Goal: Communication & Community: Answer question/provide support

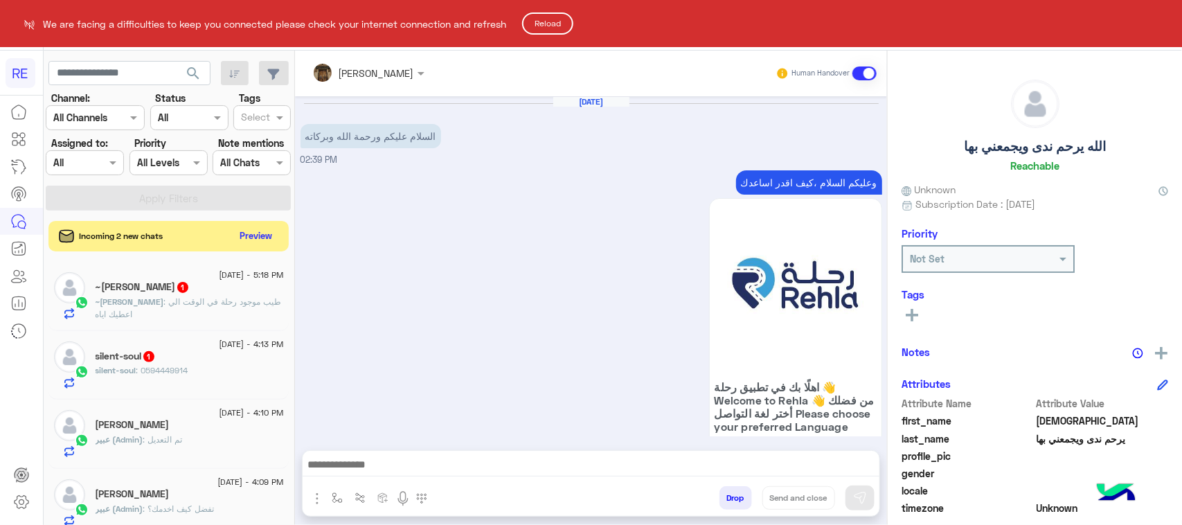
scroll to position [2773, 0]
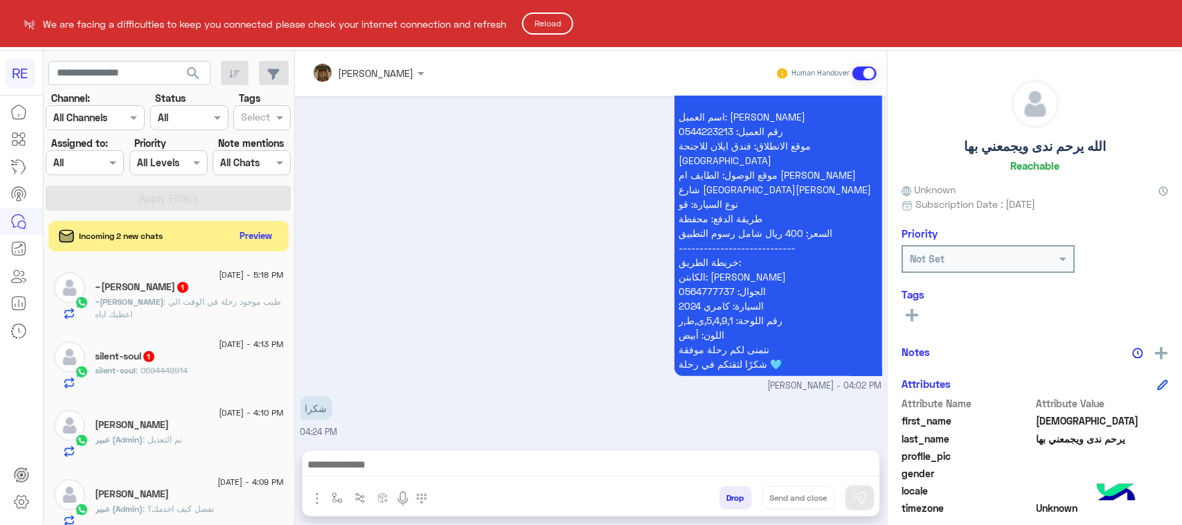
click at [551, 24] on button "Reload" at bounding box center [547, 23] width 51 height 22
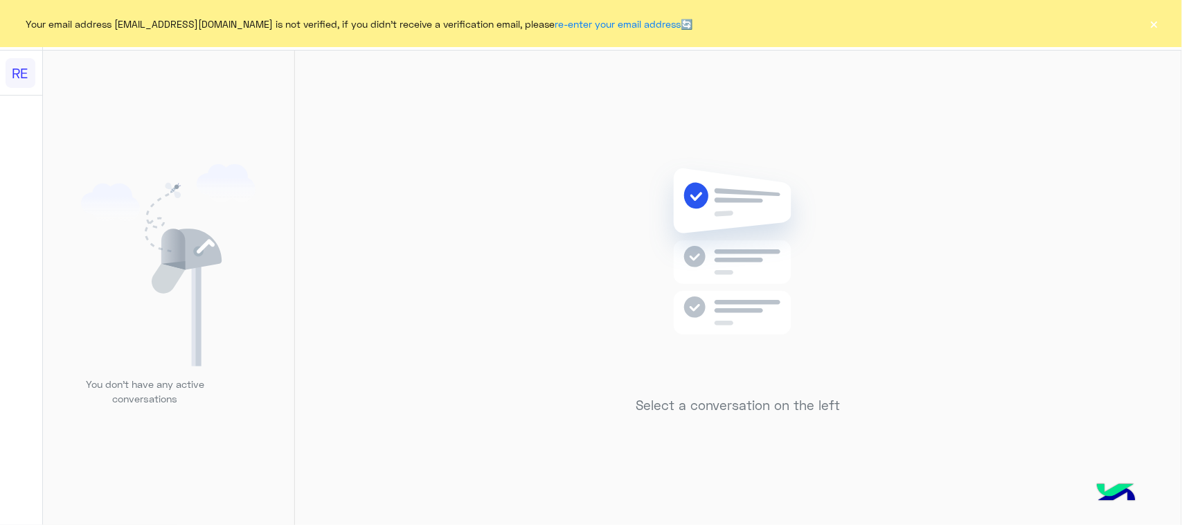
click at [1159, 25] on button "×" at bounding box center [1154, 24] width 14 height 14
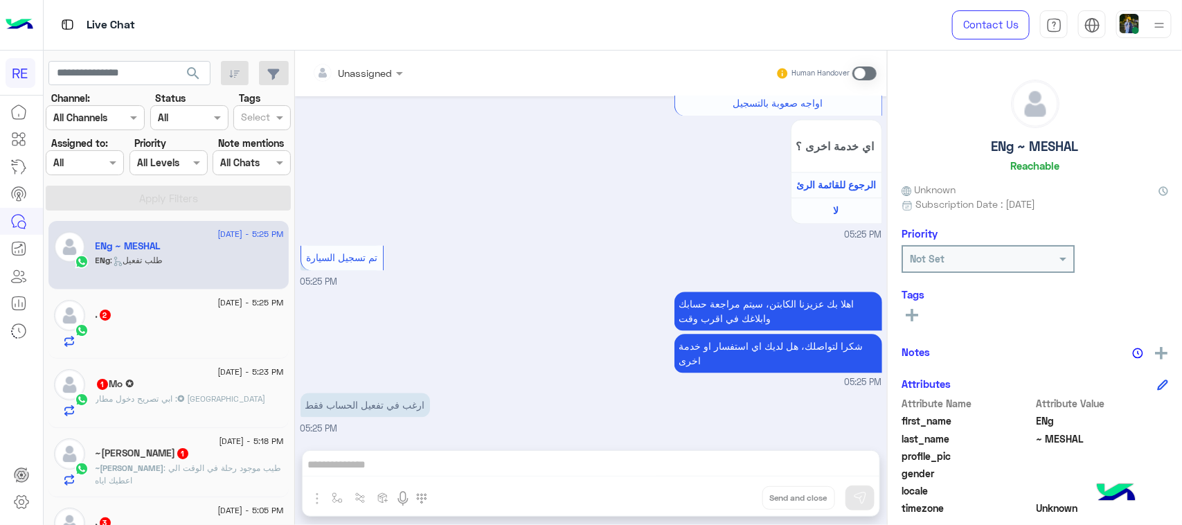
click at [249, 451] on div "~يوسف مالك 1" at bounding box center [190, 454] width 188 height 15
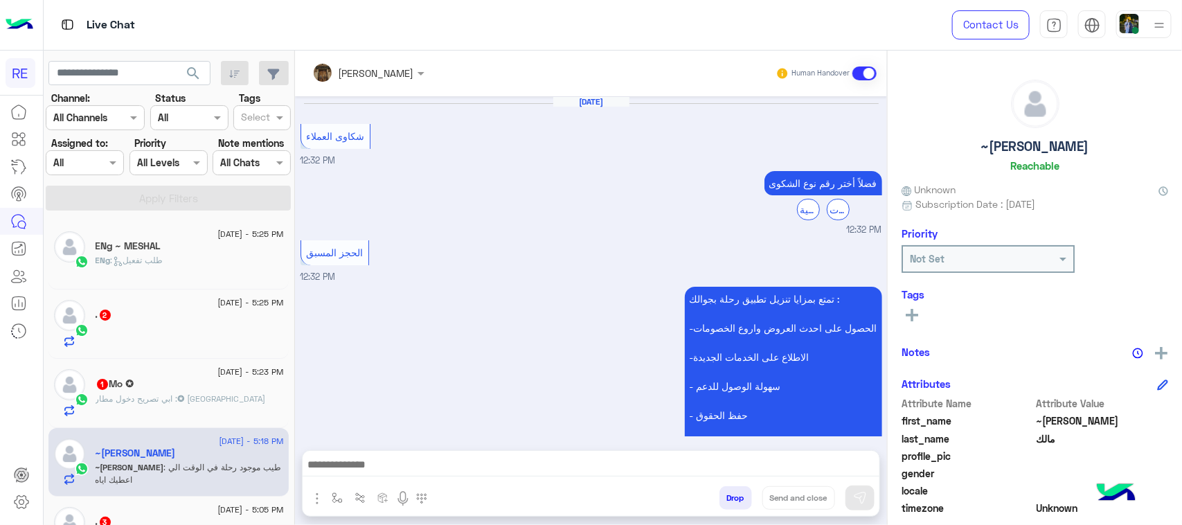
scroll to position [931, 0]
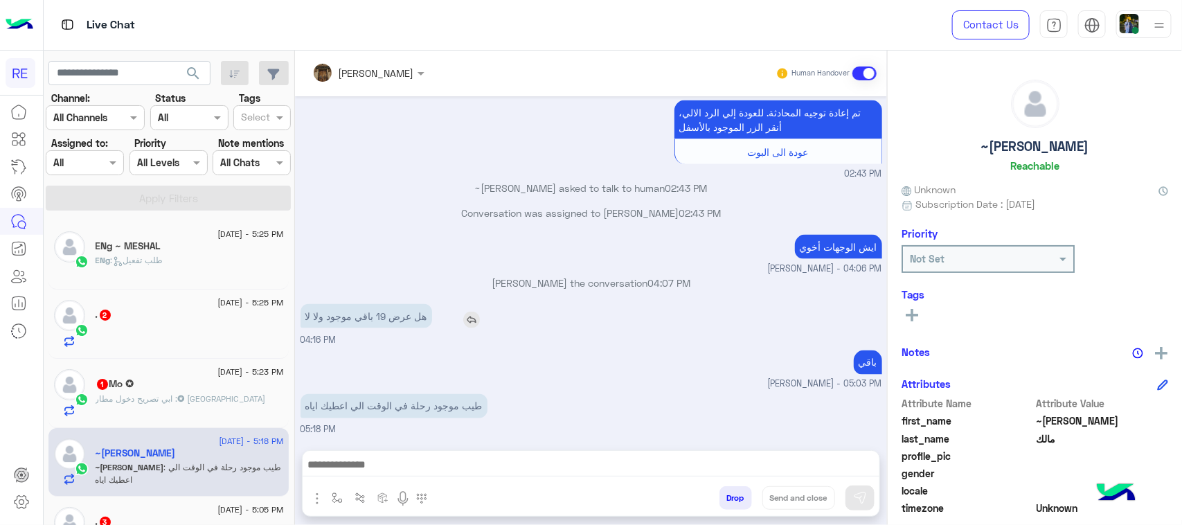
click at [399, 322] on p "هل عرض 19 باقي موجود ولا لا" at bounding box center [366, 316] width 132 height 24
click at [397, 340] on div "هل عرض 19 باقي موجود ولا لا 04:16 PM" at bounding box center [590, 323] width 581 height 46
click at [414, 426] on div "طيب موجود رحلة في الوقت الي اعطيك اياه 05:18 PM" at bounding box center [590, 413] width 581 height 46
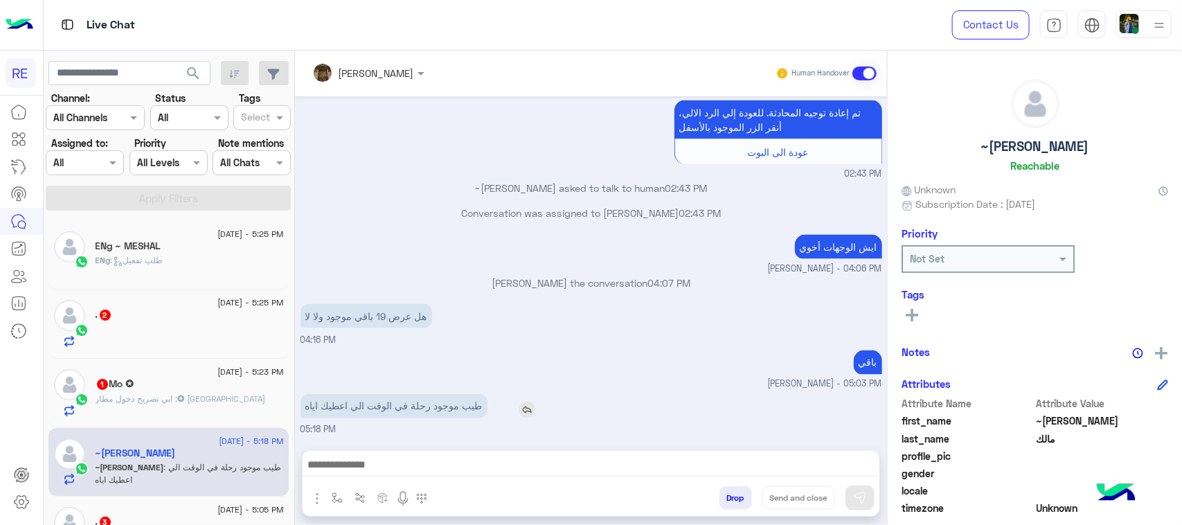
click at [417, 412] on p "طيب موجود رحلة في الوقت الي اعطيك اياه" at bounding box center [393, 406] width 187 height 24
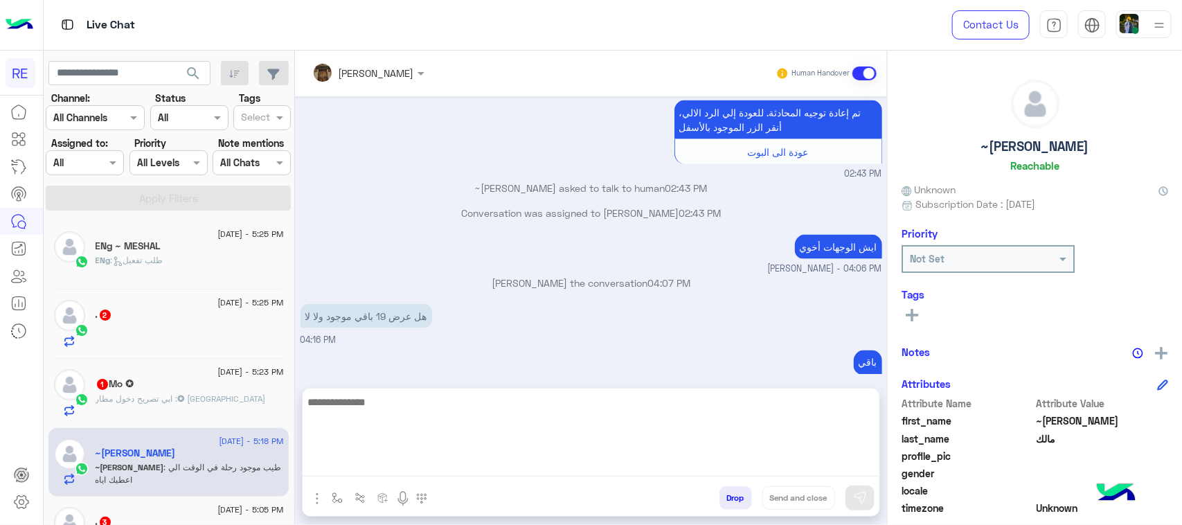
click at [547, 462] on textarea at bounding box center [590, 434] width 577 height 83
paste textarea "**********"
type textarea "**********"
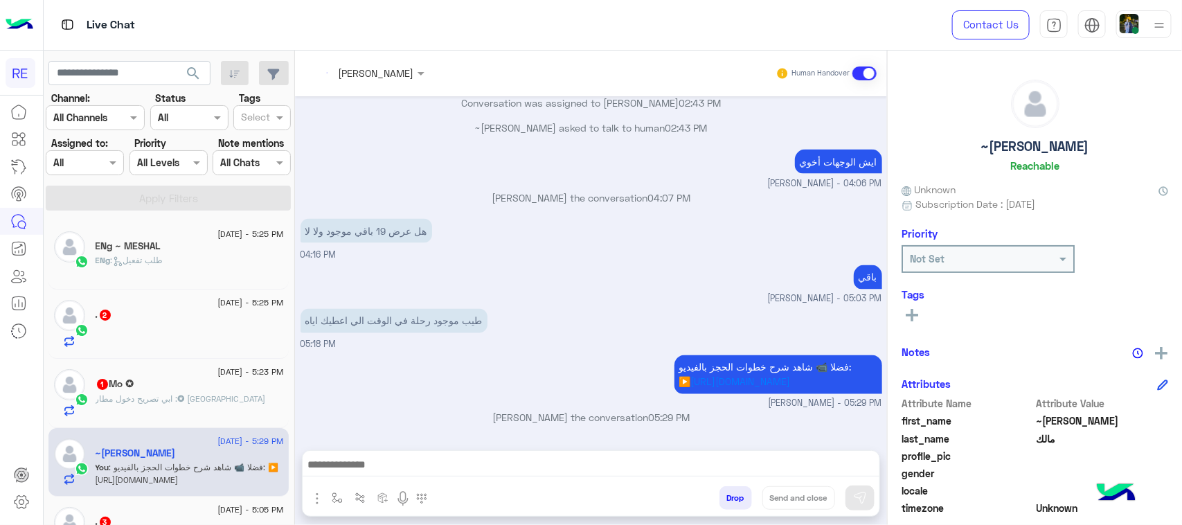
scroll to position [1060, 0]
click at [183, 341] on div at bounding box center [190, 335] width 188 height 24
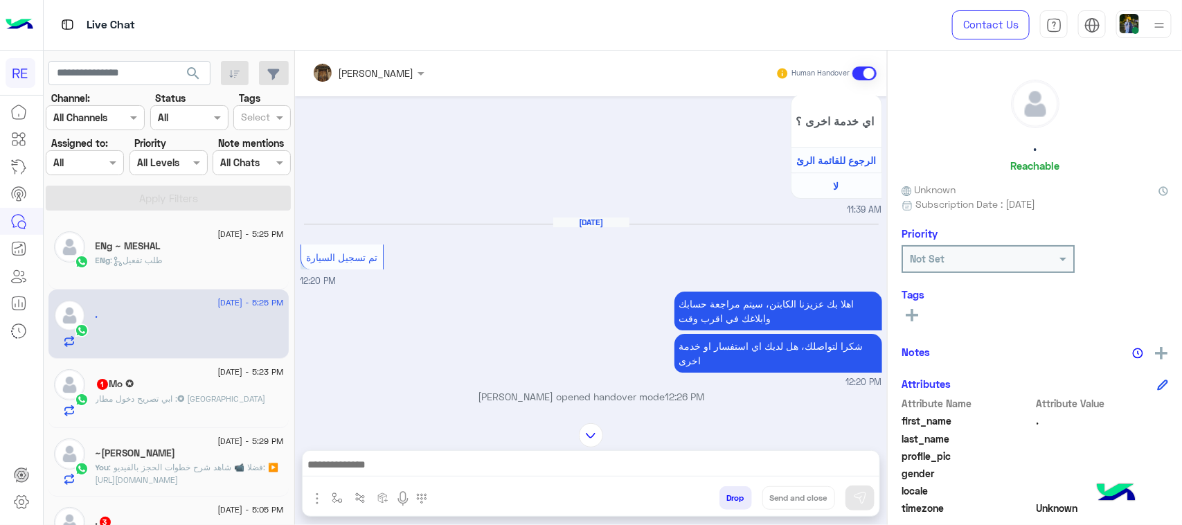
scroll to position [2124, 0]
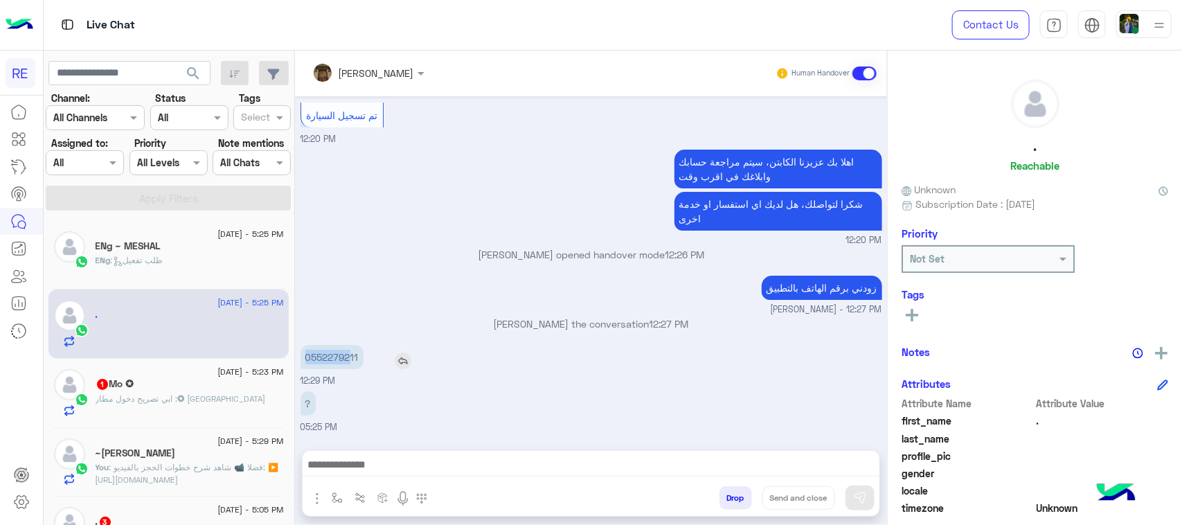
drag, startPoint x: 308, startPoint y: 312, endPoint x: 347, endPoint y: 313, distance: 39.5
click at [347, 345] on p "0552279211" at bounding box center [331, 357] width 63 height 24
click at [318, 345] on p "0552279211" at bounding box center [331, 357] width 63 height 24
drag, startPoint x: 310, startPoint y: 309, endPoint x: 365, endPoint y: 316, distance: 55.0
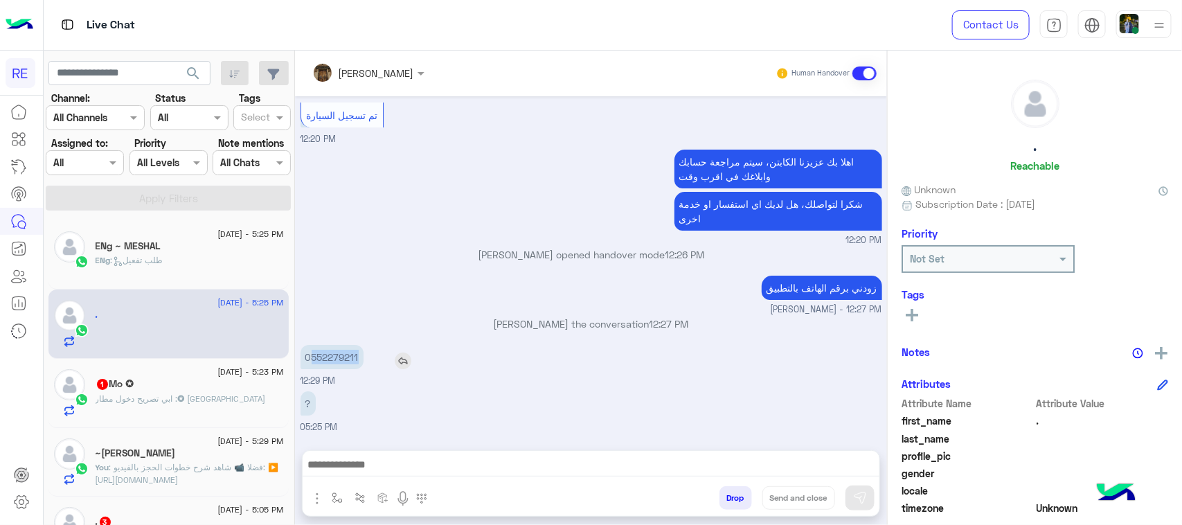
click at [365, 345] on div "0552279211" at bounding box center [371, 357] width 142 height 24
copy p "552279211"
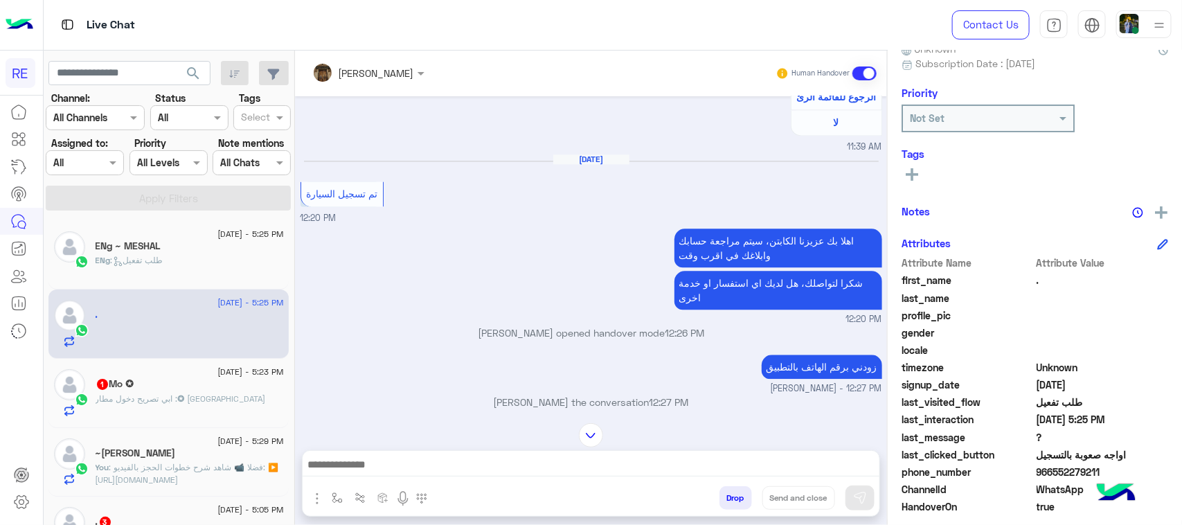
scroll to position [219, 0]
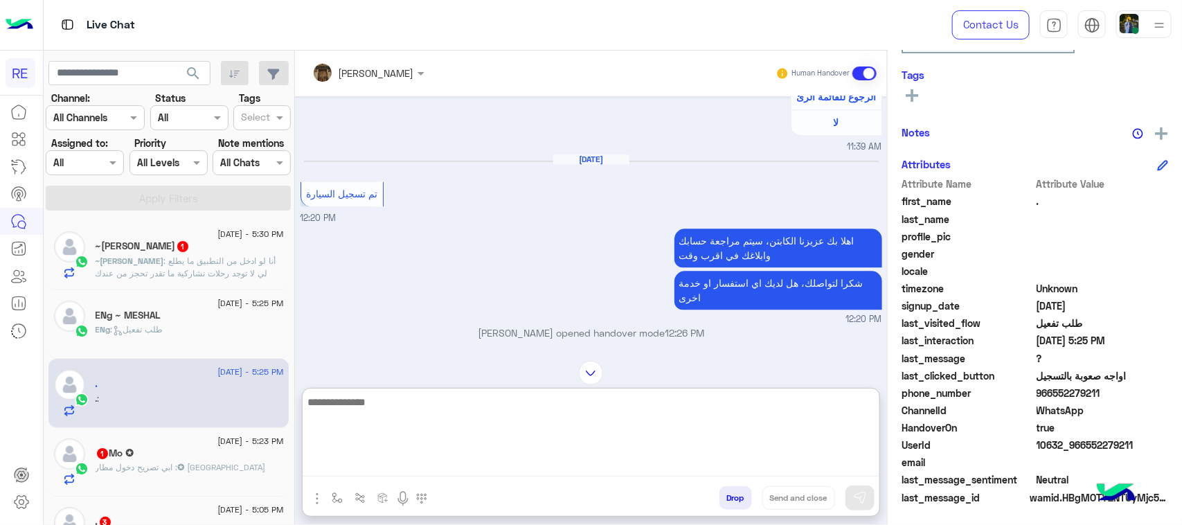
click at [417, 462] on textarea at bounding box center [590, 434] width 577 height 83
type textarea "**********"
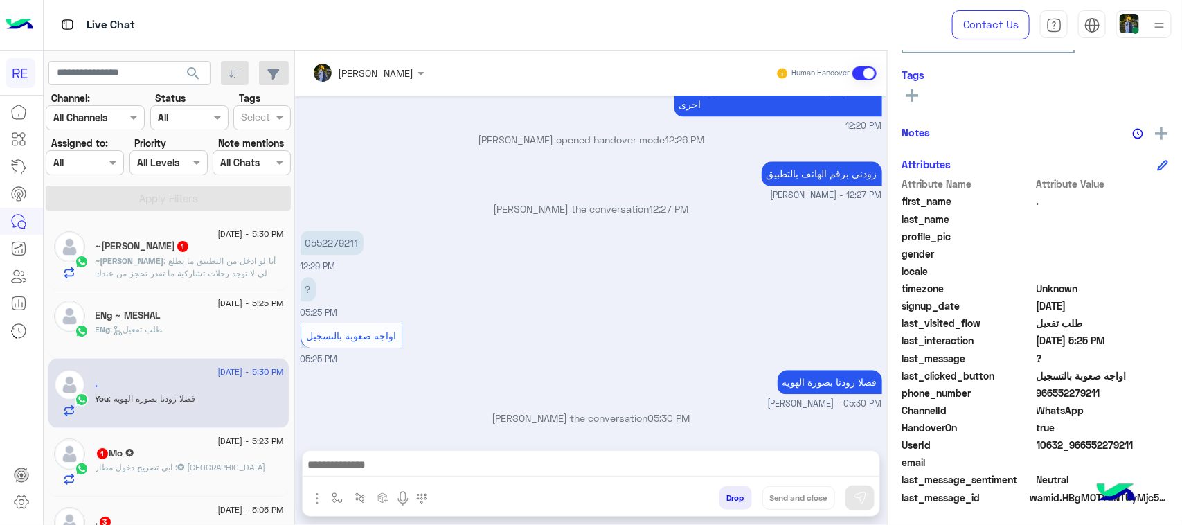
scroll to position [3898, 0]
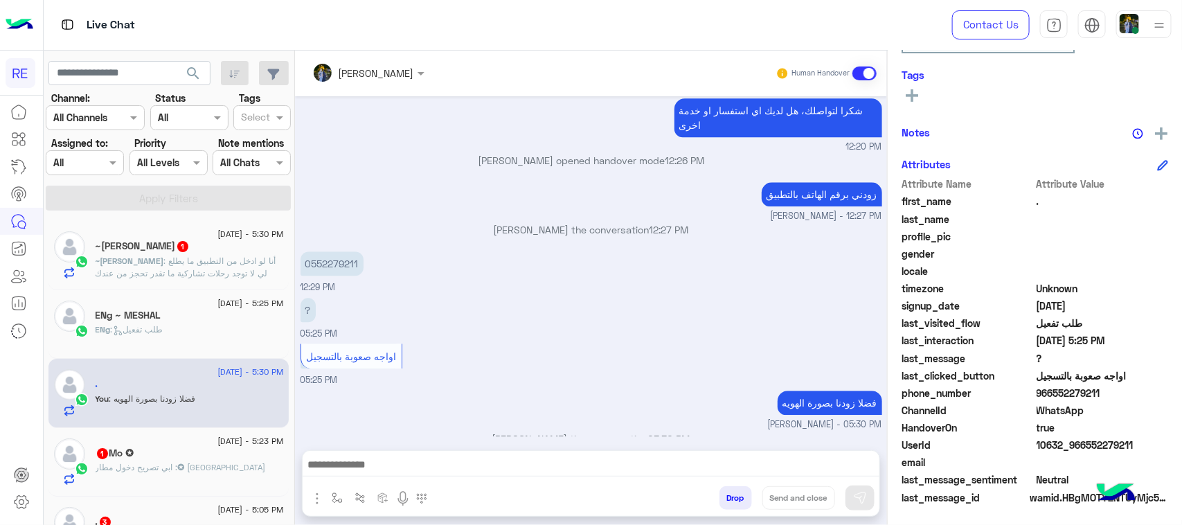
click at [143, 485] on div "‏✪ : ابي تصريح دخول مطار نجران" at bounding box center [190, 473] width 188 height 24
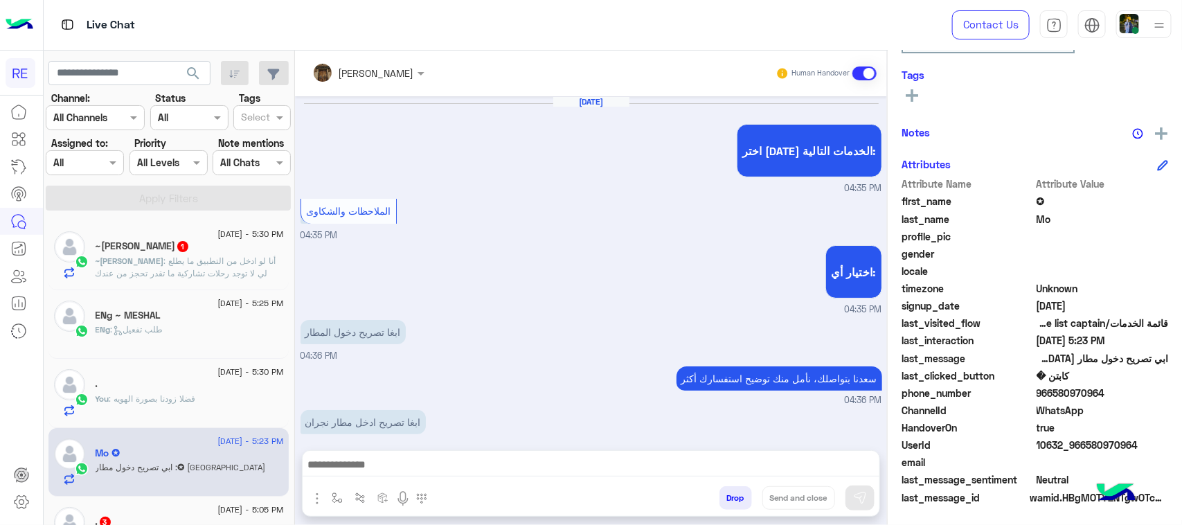
scroll to position [1024, 0]
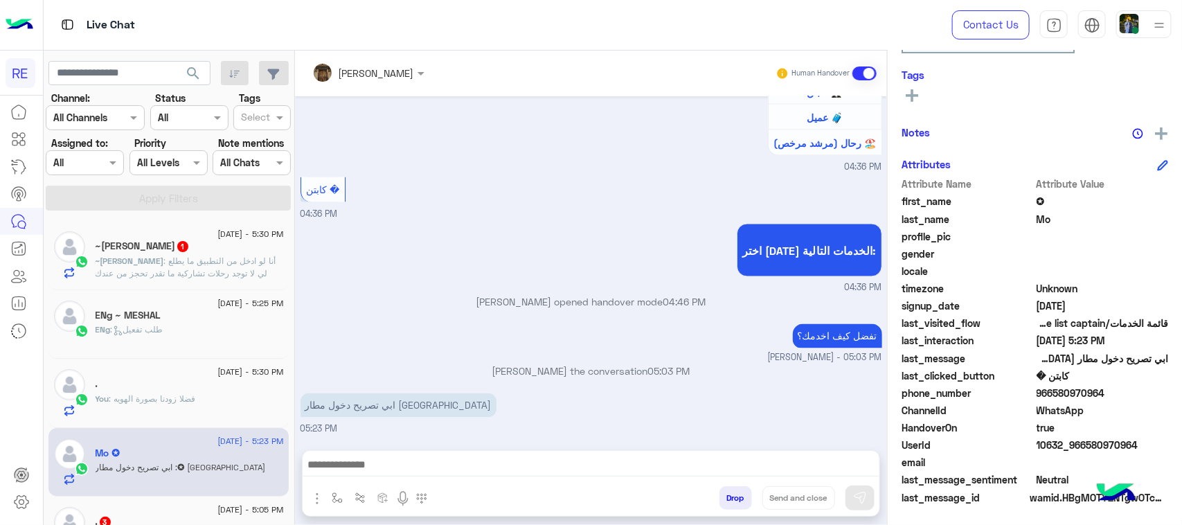
drag, startPoint x: 1143, startPoint y: 444, endPoint x: 1085, endPoint y: 448, distance: 57.6
click at [1085, 448] on span "10632_966580970964" at bounding box center [1102, 444] width 132 height 15
copy span "580970964"
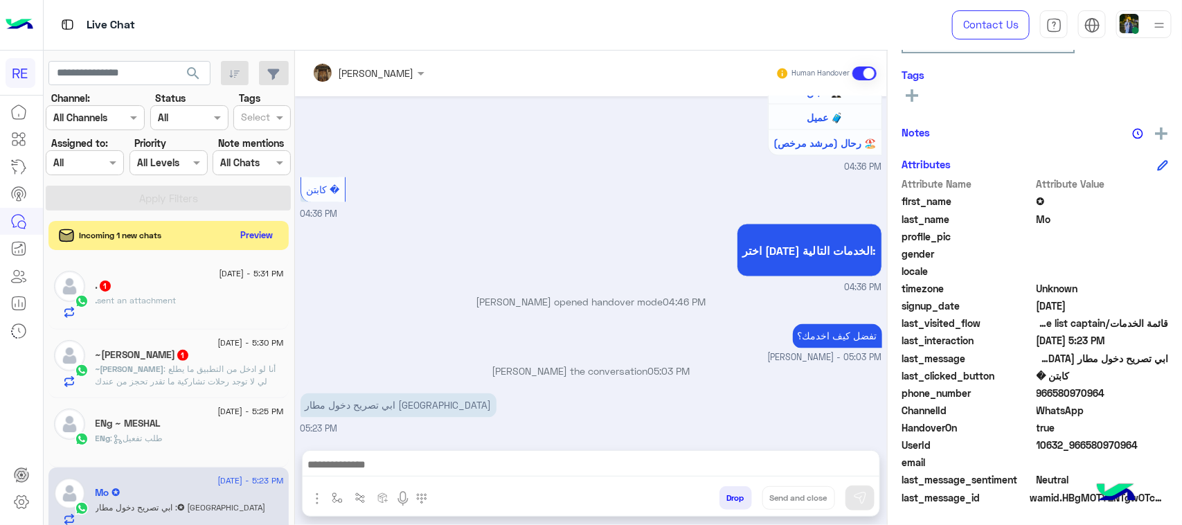
click at [244, 239] on button "Preview" at bounding box center [256, 235] width 43 height 19
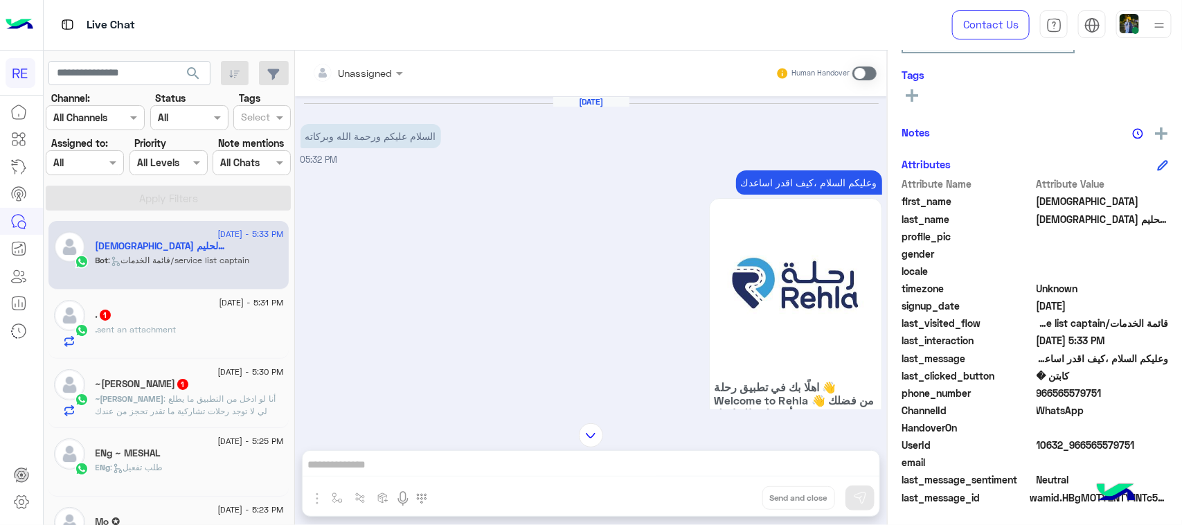
click at [842, 192] on p "وعليكم السلام ،كيف اقدر اساعدك" at bounding box center [809, 182] width 146 height 24
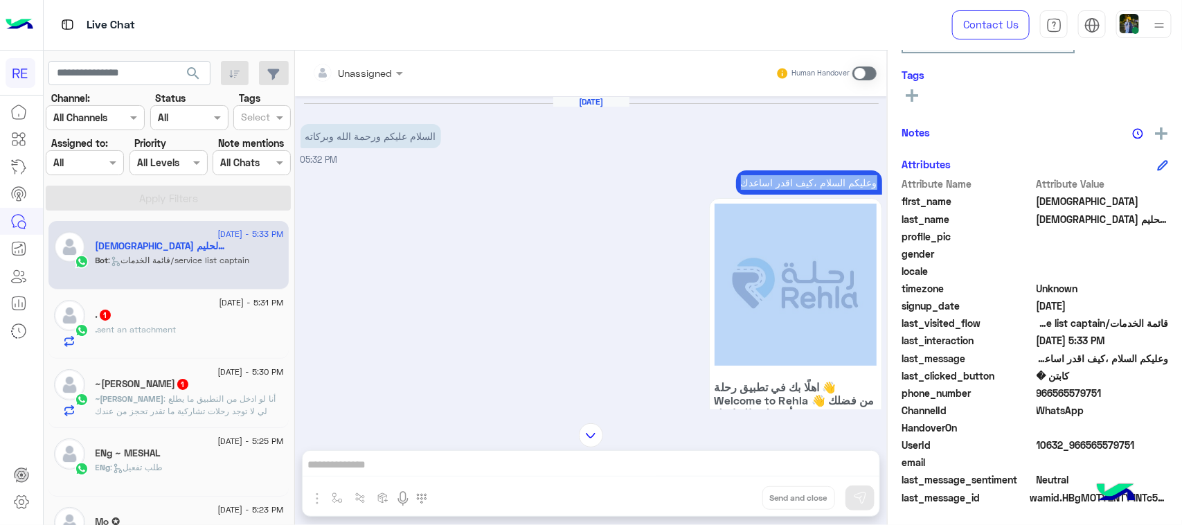
click at [842, 192] on p "وعليكم السلام ،كيف اقدر اساعدك" at bounding box center [809, 182] width 146 height 24
copy div "وعليكم السلام ،كيف اقدر اساعدك"
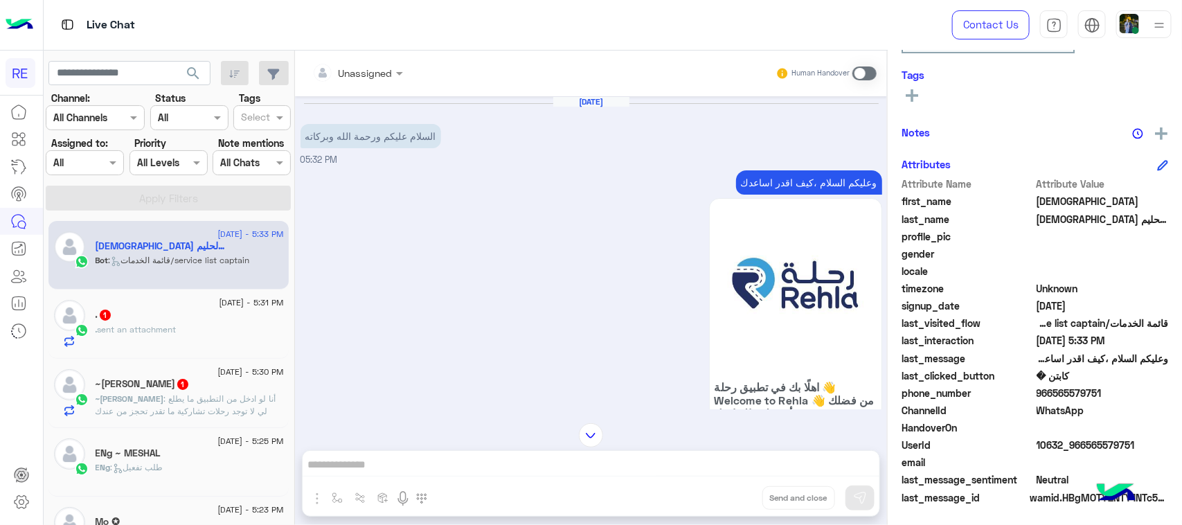
click at [873, 64] on div "Human Handover" at bounding box center [826, 73] width 102 height 25
click at [867, 71] on span at bounding box center [864, 73] width 24 height 14
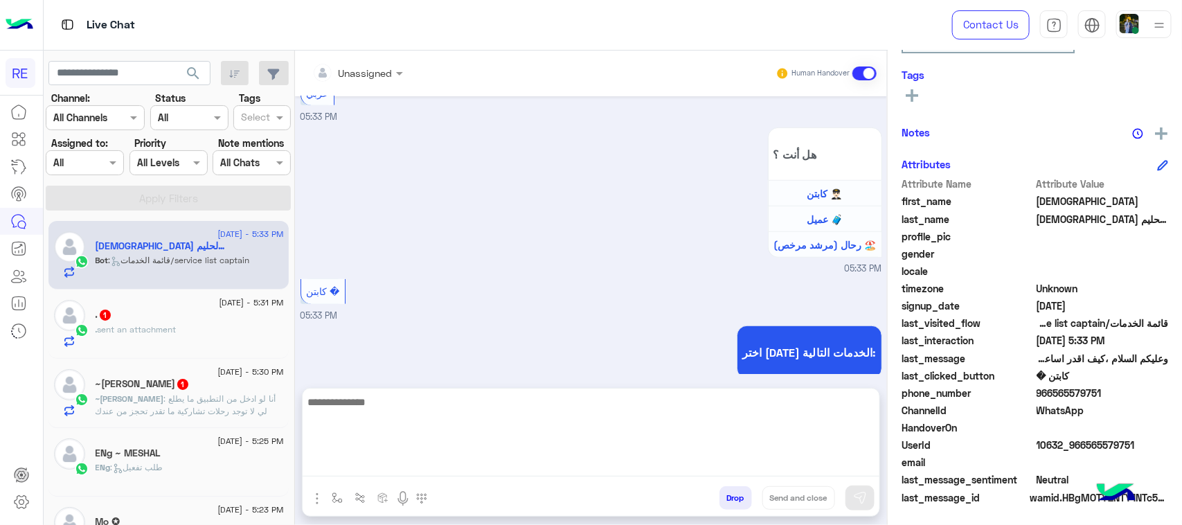
click at [441, 469] on textarea at bounding box center [590, 434] width 577 height 83
paste textarea "**********"
type textarea "**********"
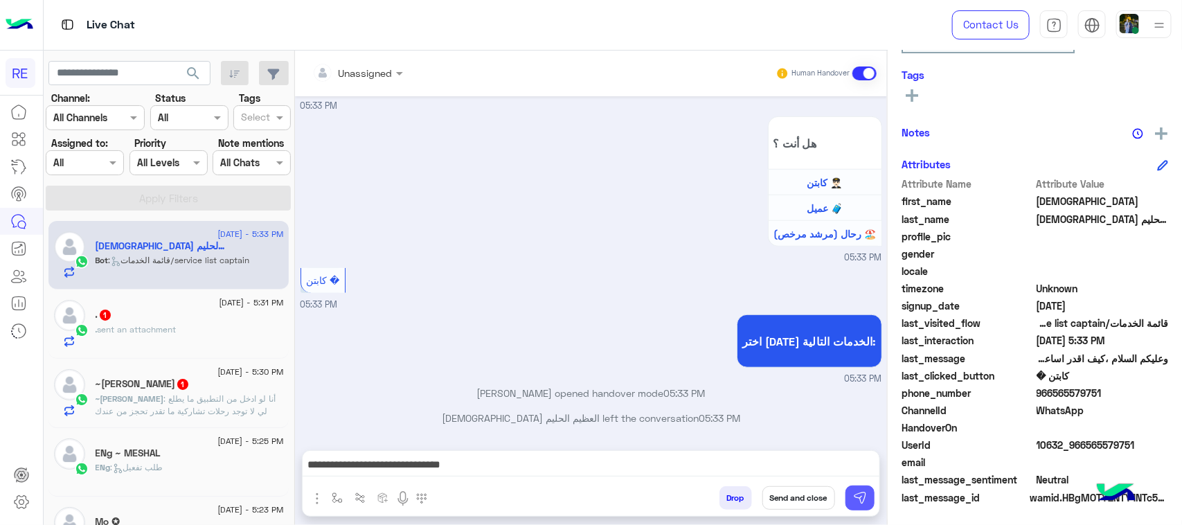
click at [851, 507] on div "**********" at bounding box center [591, 291] width 592 height 480
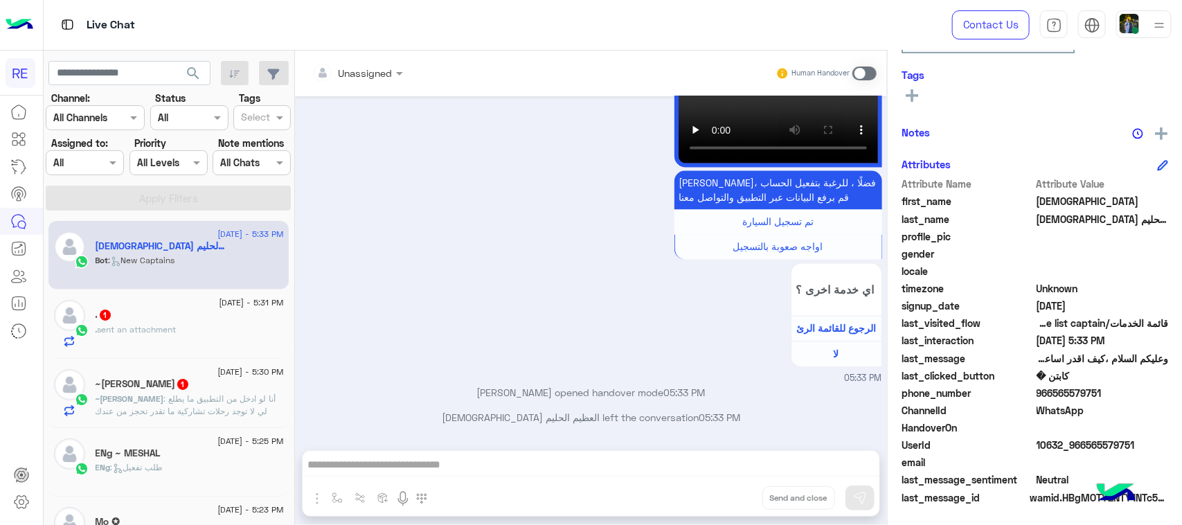
click at [856, 73] on span at bounding box center [864, 73] width 24 height 14
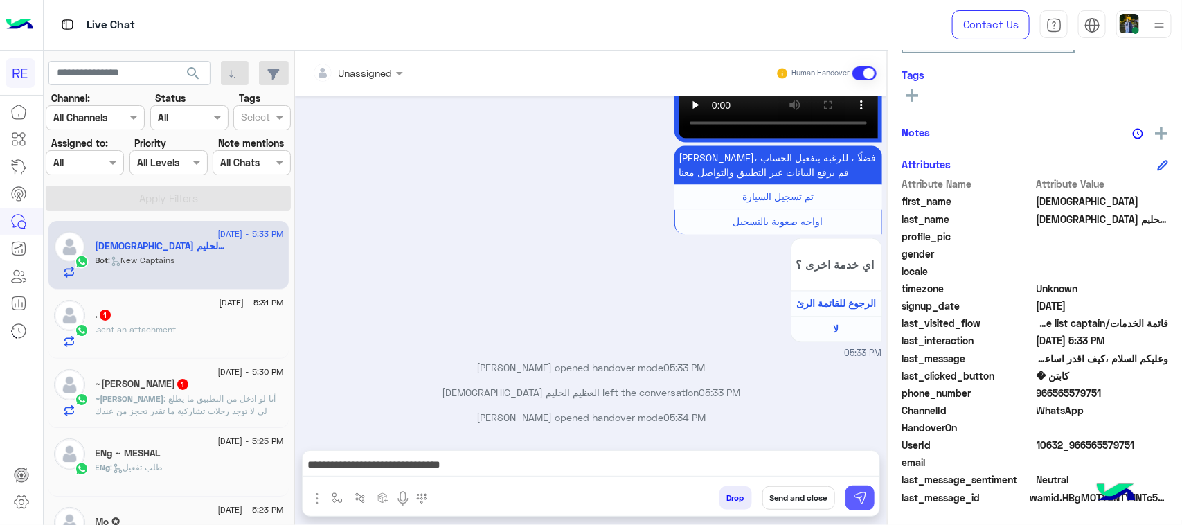
click at [857, 506] on button at bounding box center [859, 497] width 29 height 25
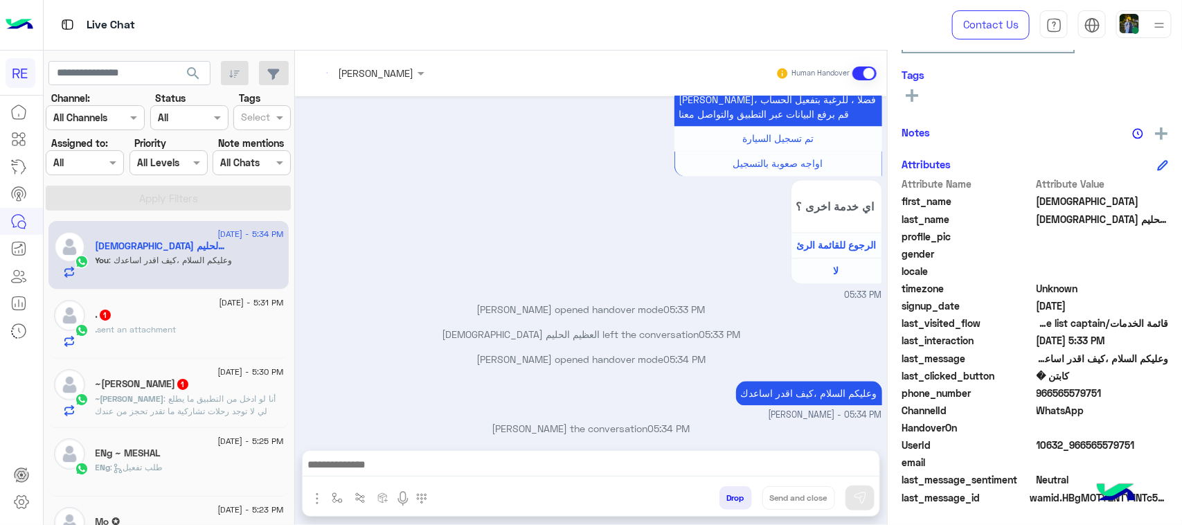
scroll to position [1222, 0]
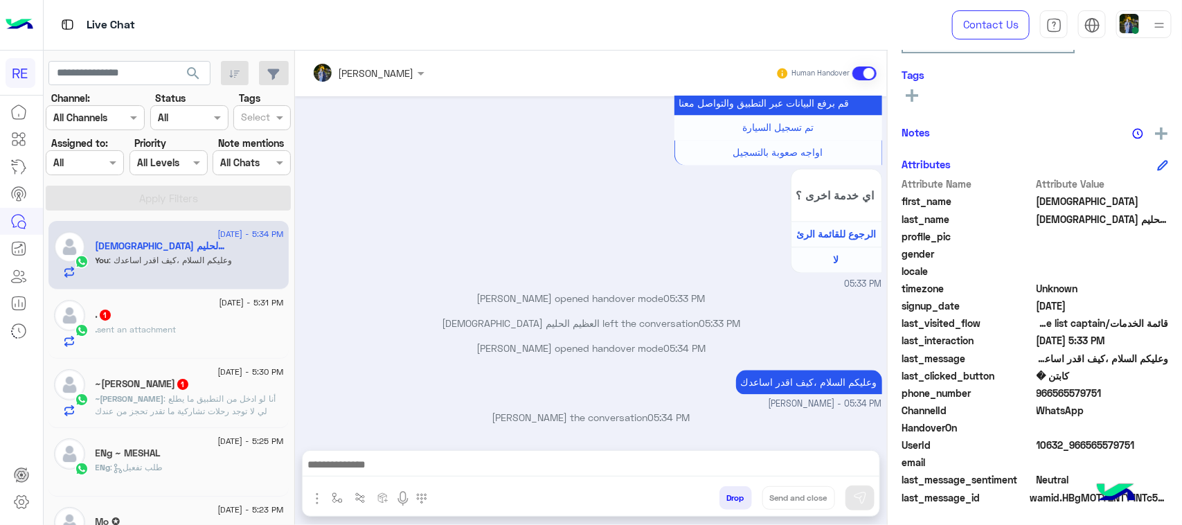
click at [185, 316] on div ". 1" at bounding box center [190, 316] width 188 height 15
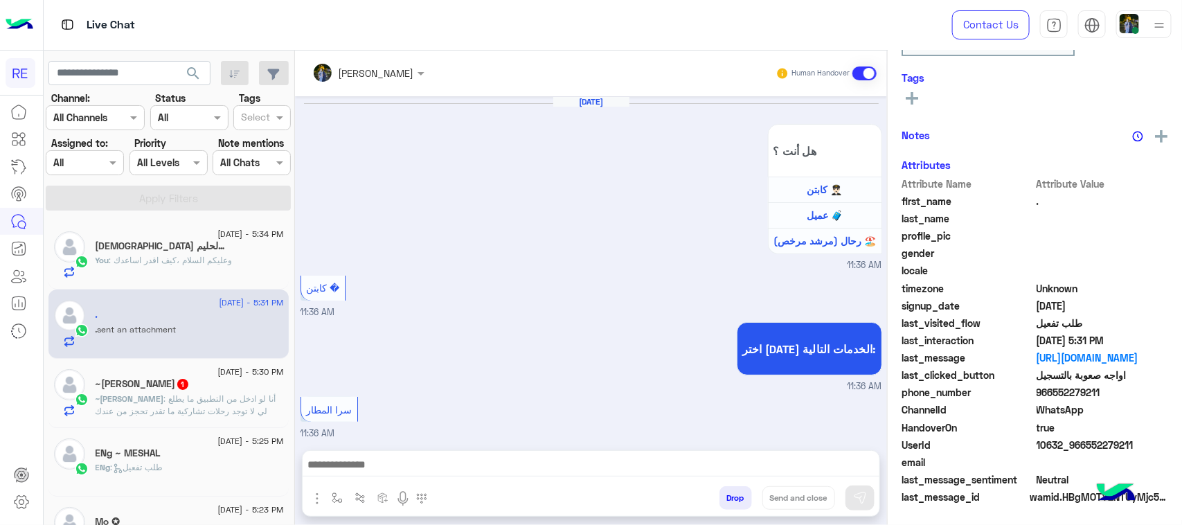
scroll to position [1840, 0]
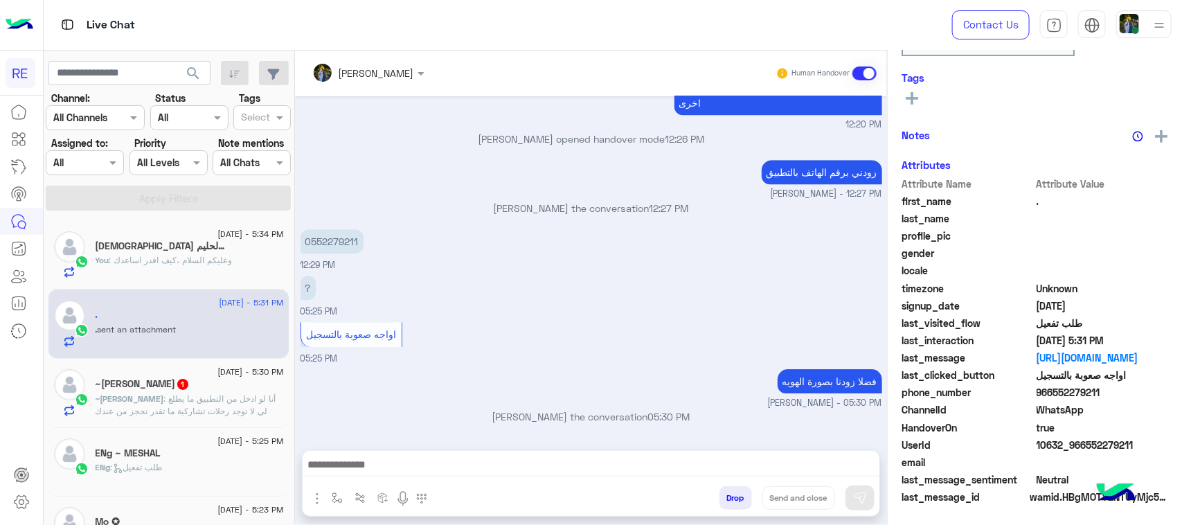
click at [172, 417] on p "~يوسف : أنا لو ادخل من التطبيق ما يطلع لي لا توجد رحلات تشاركية ما تقدر تحجز من…" at bounding box center [190, 404] width 188 height 25
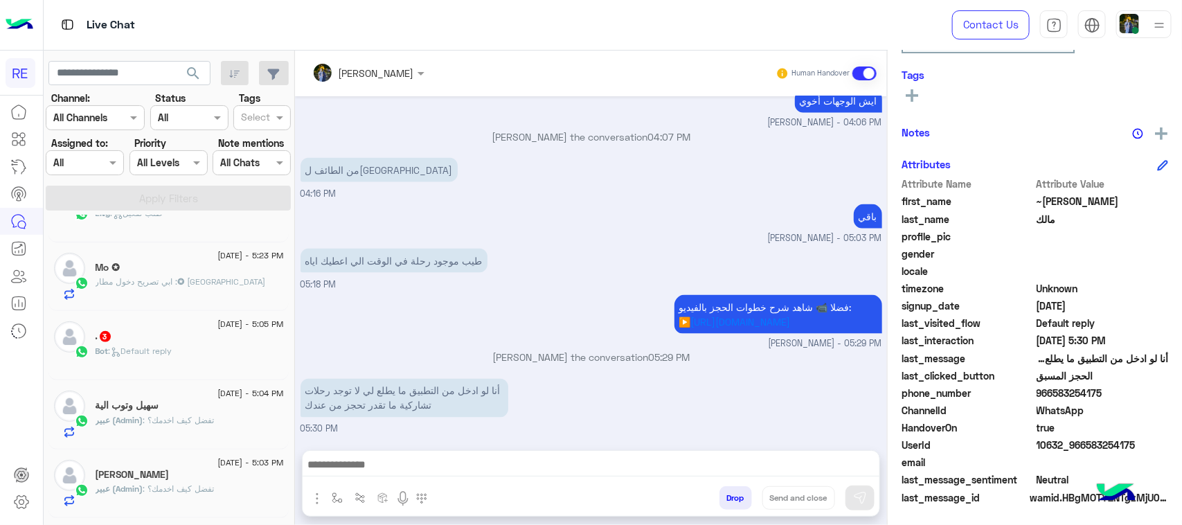
scroll to position [260, 0]
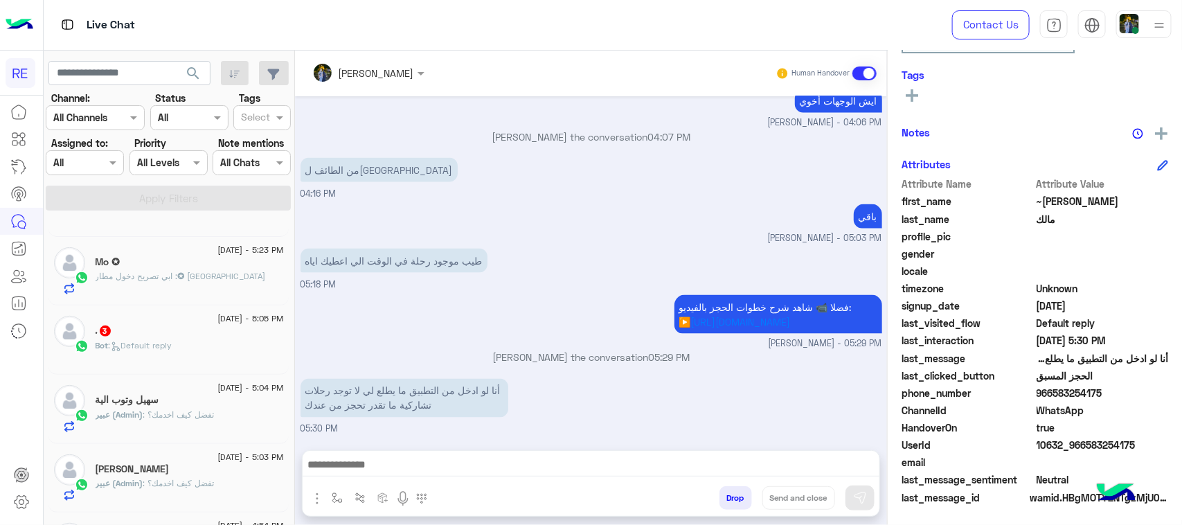
click at [208, 354] on div "Bot : Default reply" at bounding box center [190, 351] width 188 height 24
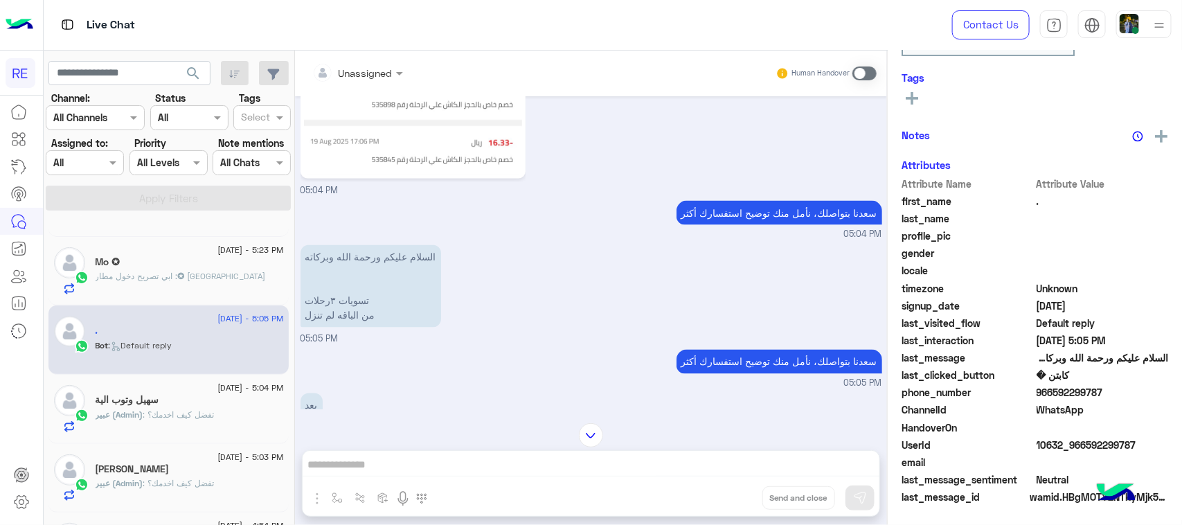
scroll to position [219, 0]
click at [329, 327] on p "السلام عليكم ورحمة الله وبركاته تسويات ٣رحلات من الباقه لم تنزل" at bounding box center [370, 286] width 141 height 82
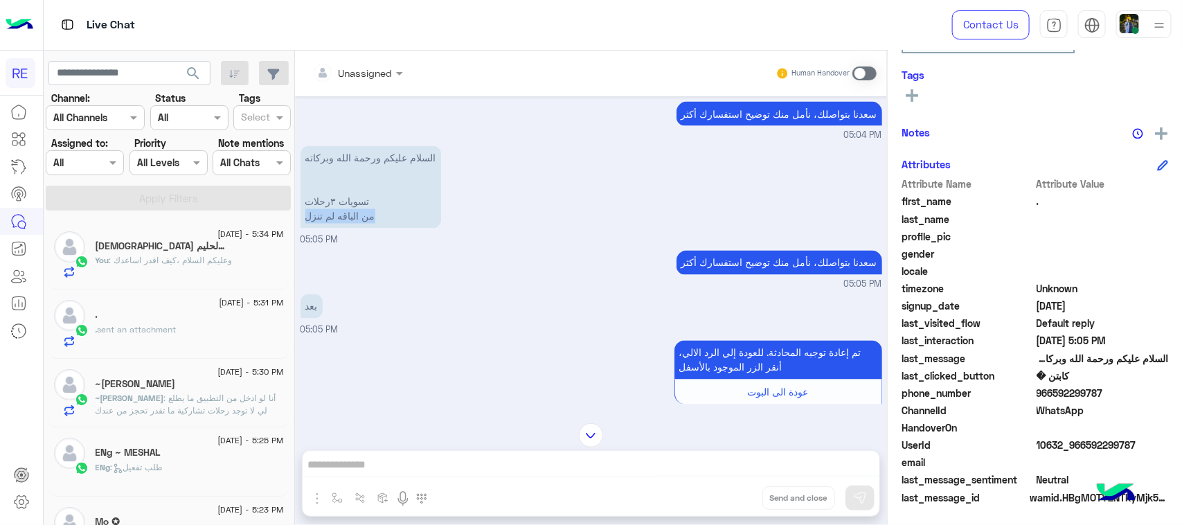
scroll to position [1232, 0]
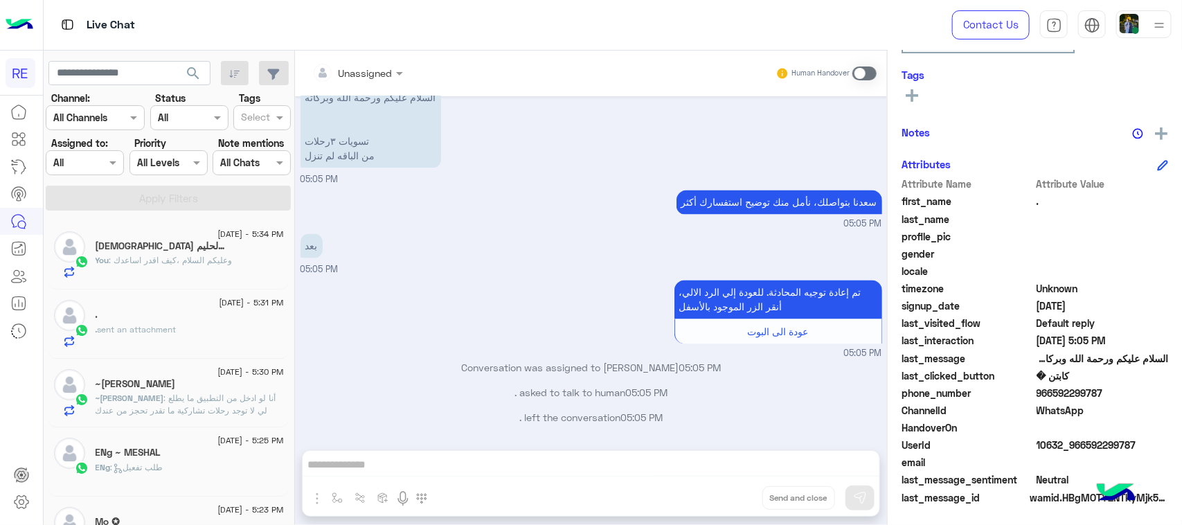
click at [393, 325] on div "تم إعادة توجيه المحادثة. للعودة إلي الرد الالي، أنقر الزر الموجود بالأسفل عودة …" at bounding box center [590, 319] width 581 height 84
click at [476, 469] on div "Unassigned Human Handover Sep 7, 2024 Conversation has been unassigned automati…" at bounding box center [591, 291] width 592 height 480
click at [478, 459] on div "Unassigned Human Handover Sep 7, 2024 Conversation has been unassigned automati…" at bounding box center [591, 291] width 592 height 480
click at [865, 64] on div "Human Handover" at bounding box center [826, 73] width 102 height 25
click at [867, 77] on span at bounding box center [864, 73] width 24 height 14
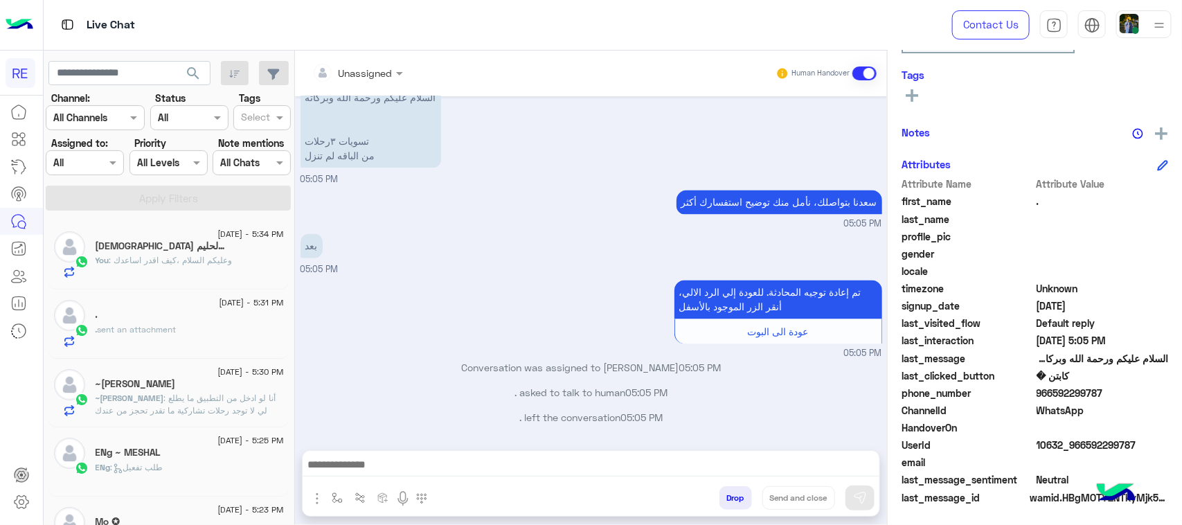
scroll to position [1257, 0]
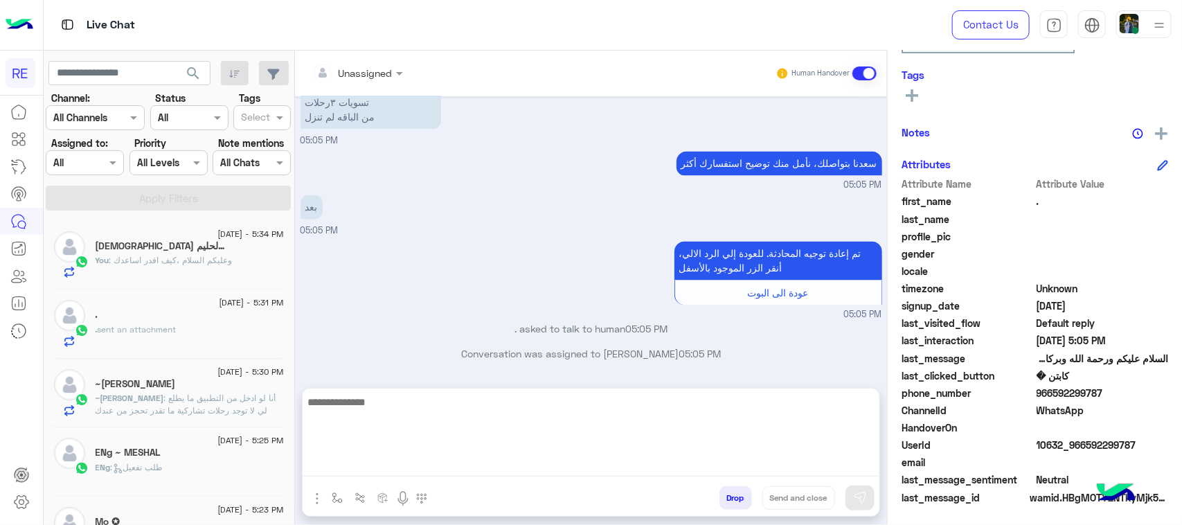
click at [452, 469] on textarea at bounding box center [590, 434] width 577 height 83
paste textarea "**********"
type textarea "**********"
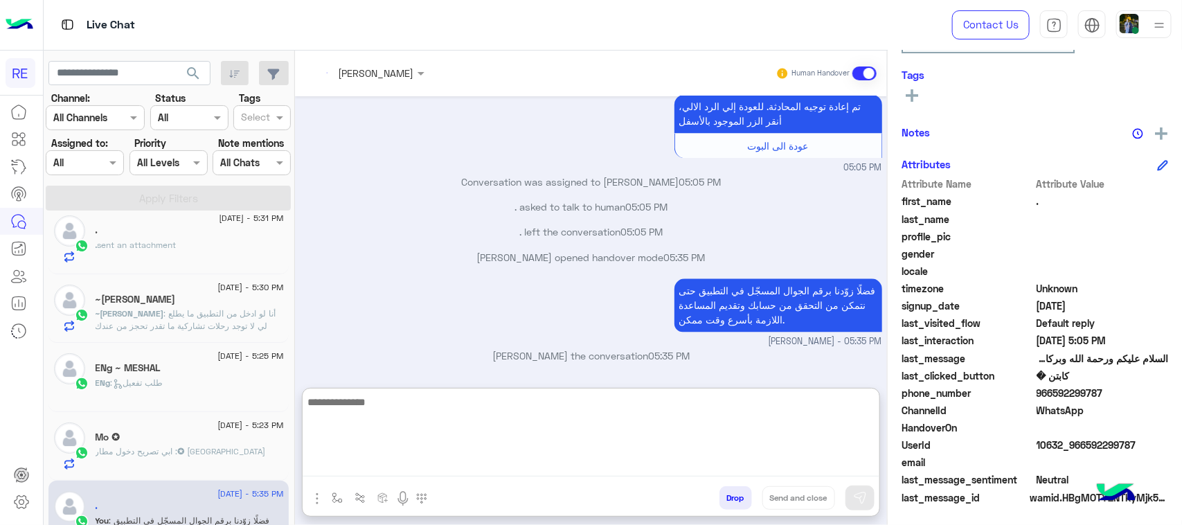
scroll to position [0, 0]
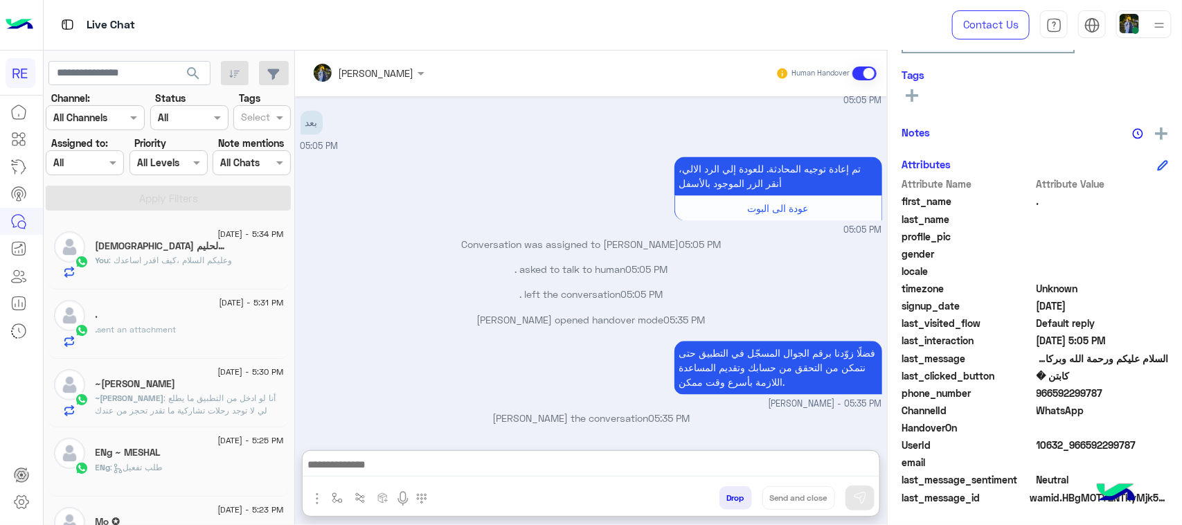
click at [233, 479] on div "ENg : طلب تفعيل" at bounding box center [190, 473] width 188 height 24
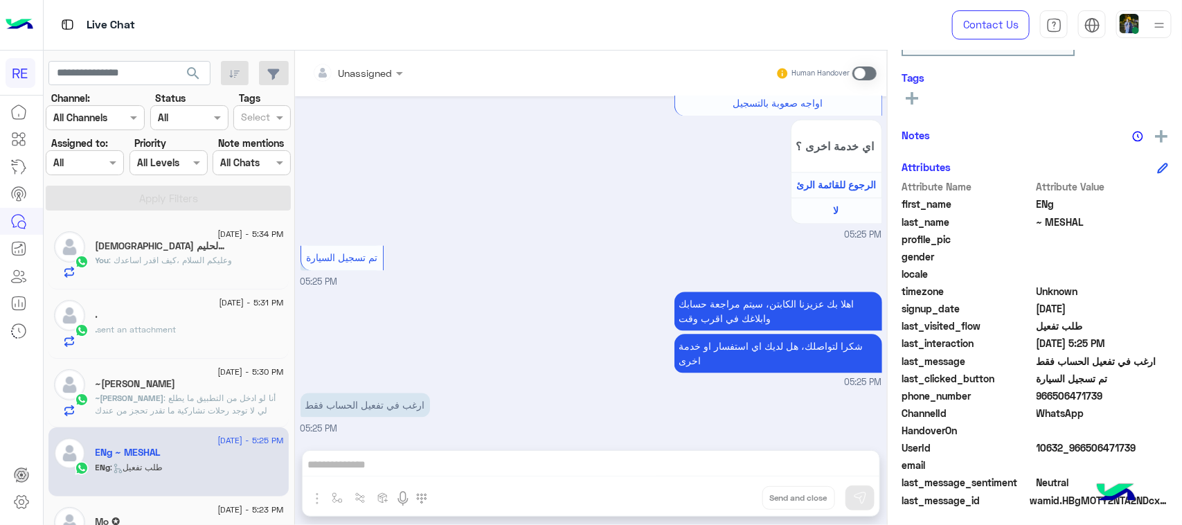
scroll to position [219, 0]
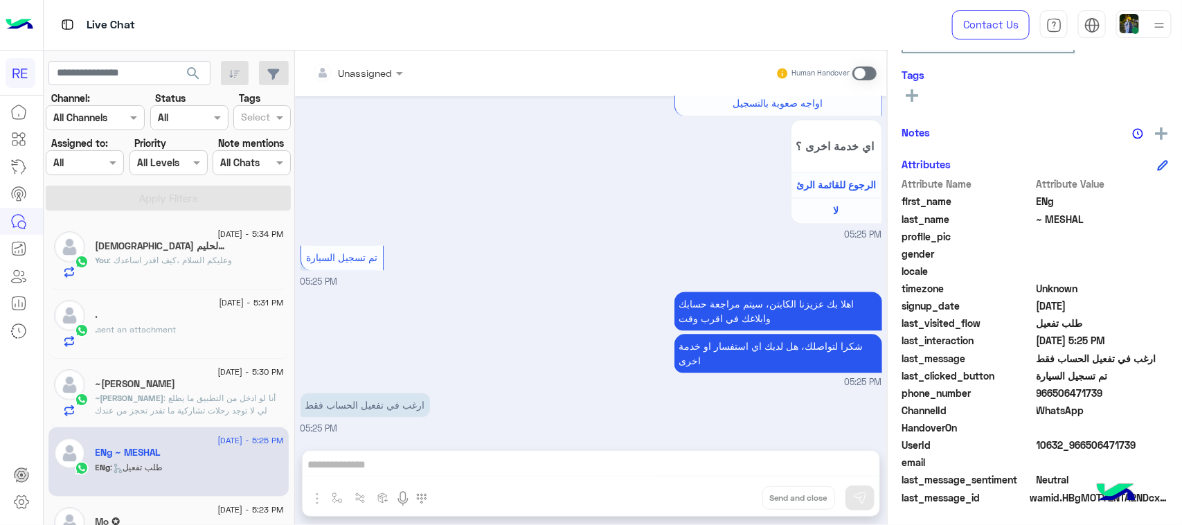
click at [869, 77] on span at bounding box center [864, 73] width 24 height 14
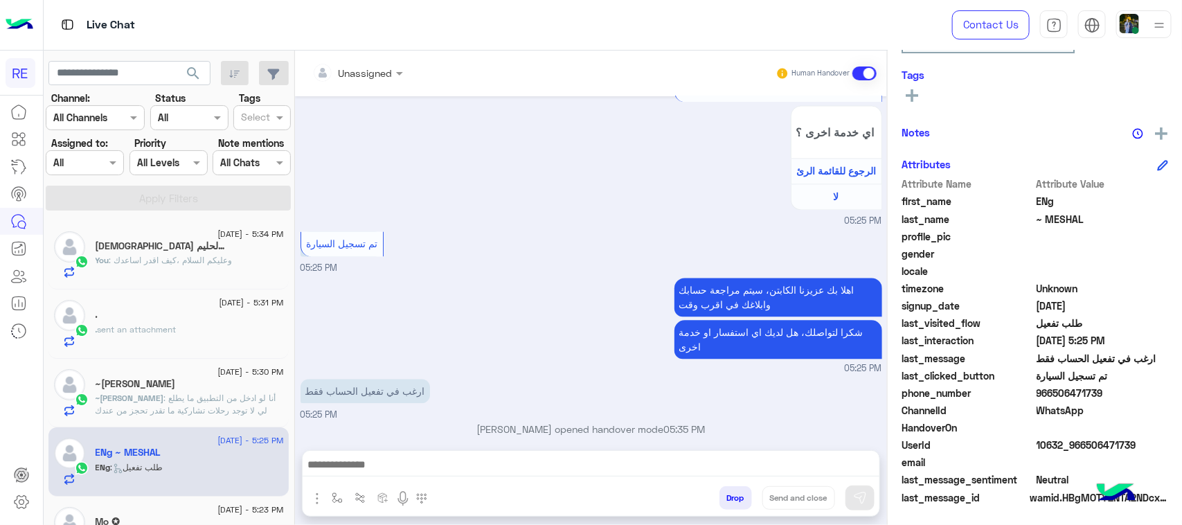
scroll to position [1295, 0]
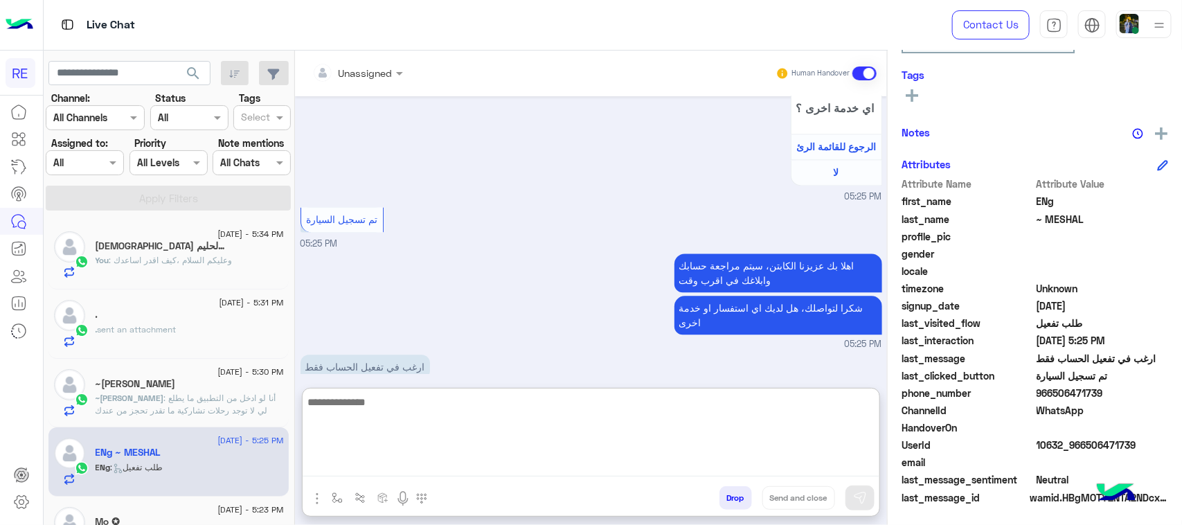
click at [516, 465] on textarea at bounding box center [590, 434] width 577 height 83
paste textarea "**********"
type textarea "**********"
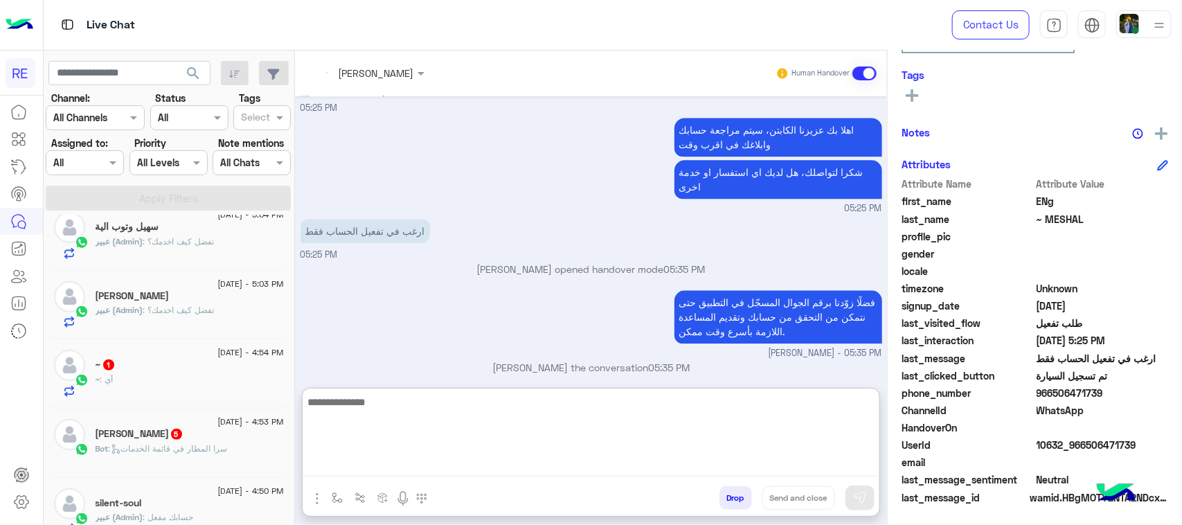
scroll to position [1456, 0]
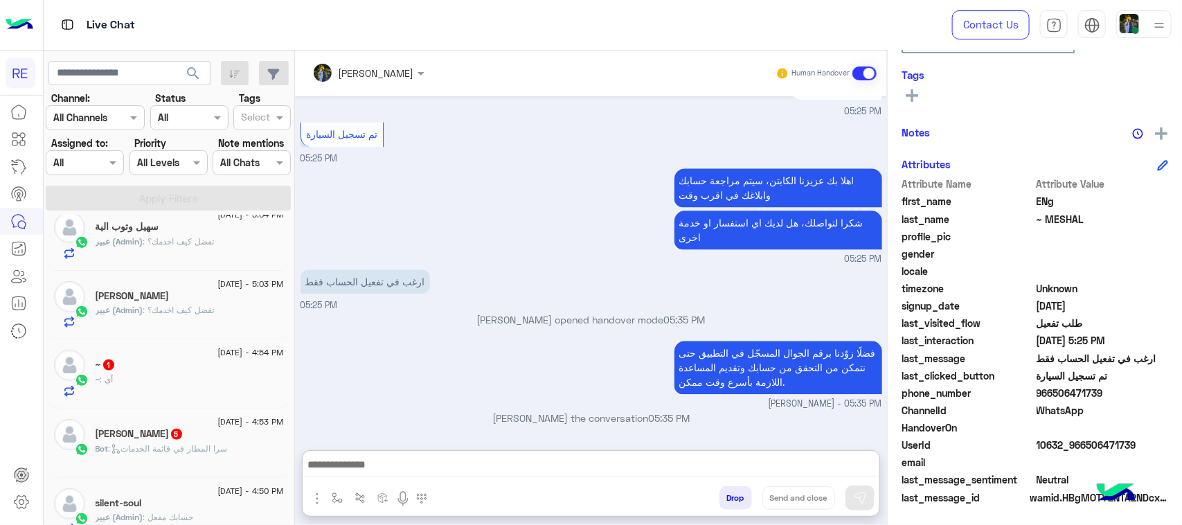
click at [203, 379] on div "~ : أي" at bounding box center [190, 385] width 188 height 24
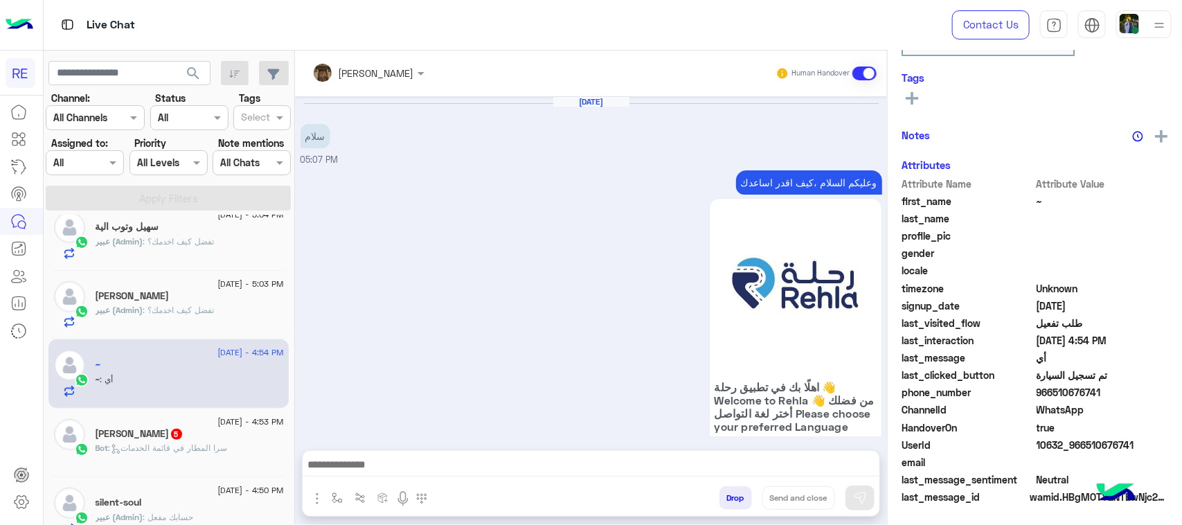
scroll to position [1533, 0]
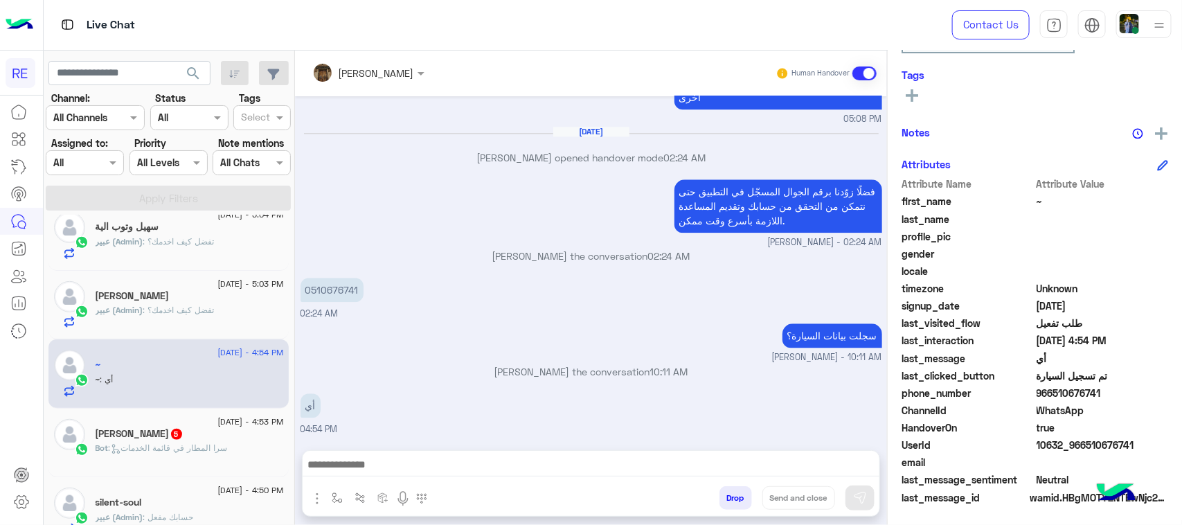
click at [217, 426] on span "20 August - 4:53 PM" at bounding box center [250, 421] width 66 height 12
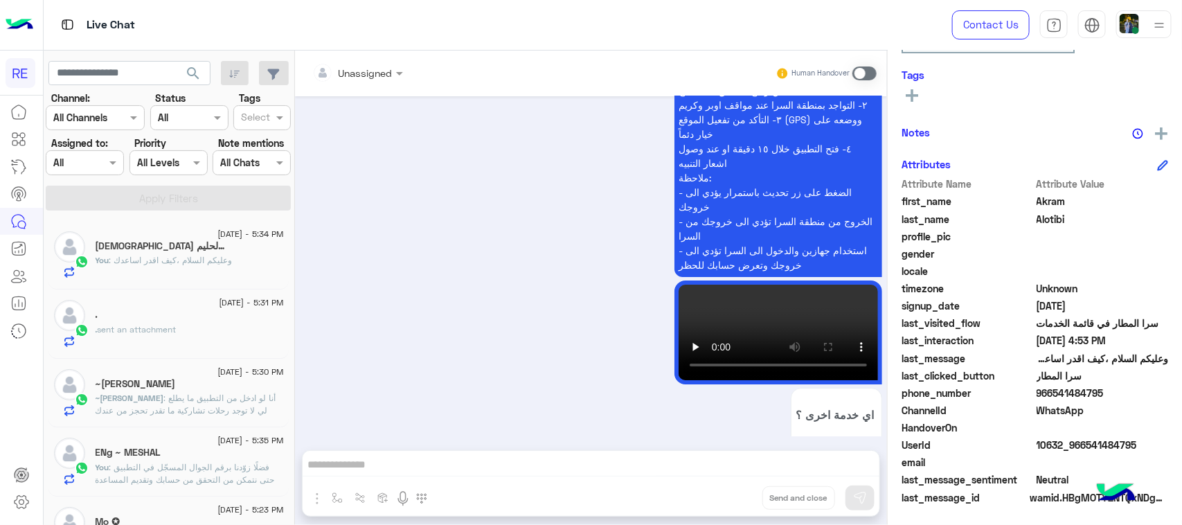
click at [179, 345] on div ". sent an attachment" at bounding box center [190, 335] width 188 height 24
